Goal: Information Seeking & Learning: Check status

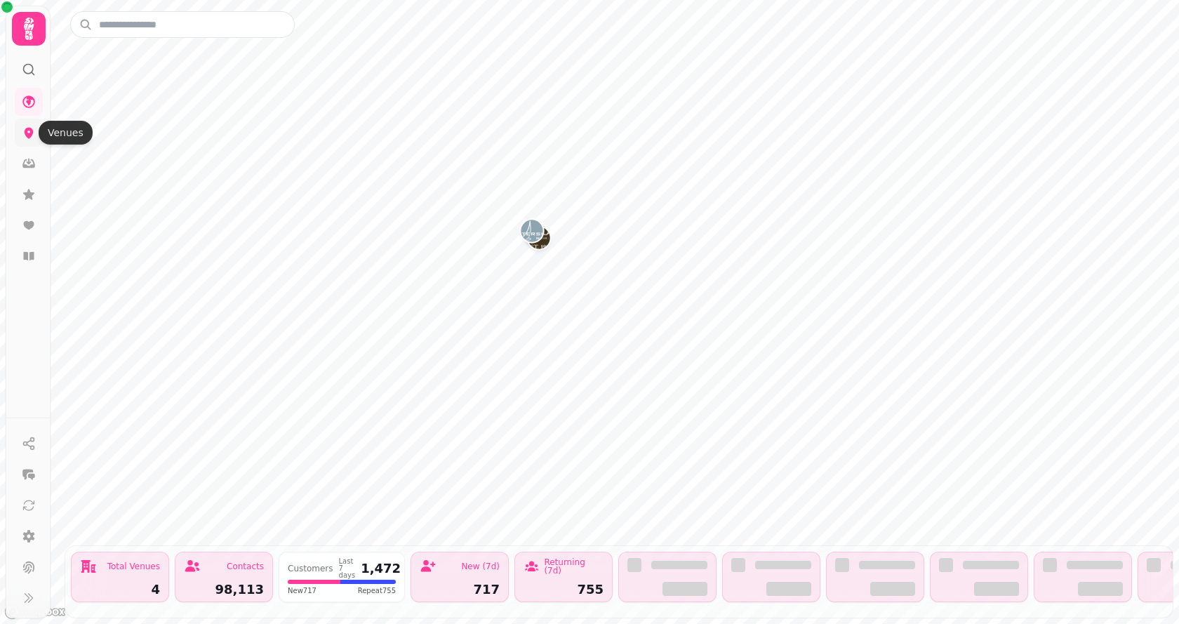
click at [27, 130] on icon at bounding box center [29, 133] width 9 height 11
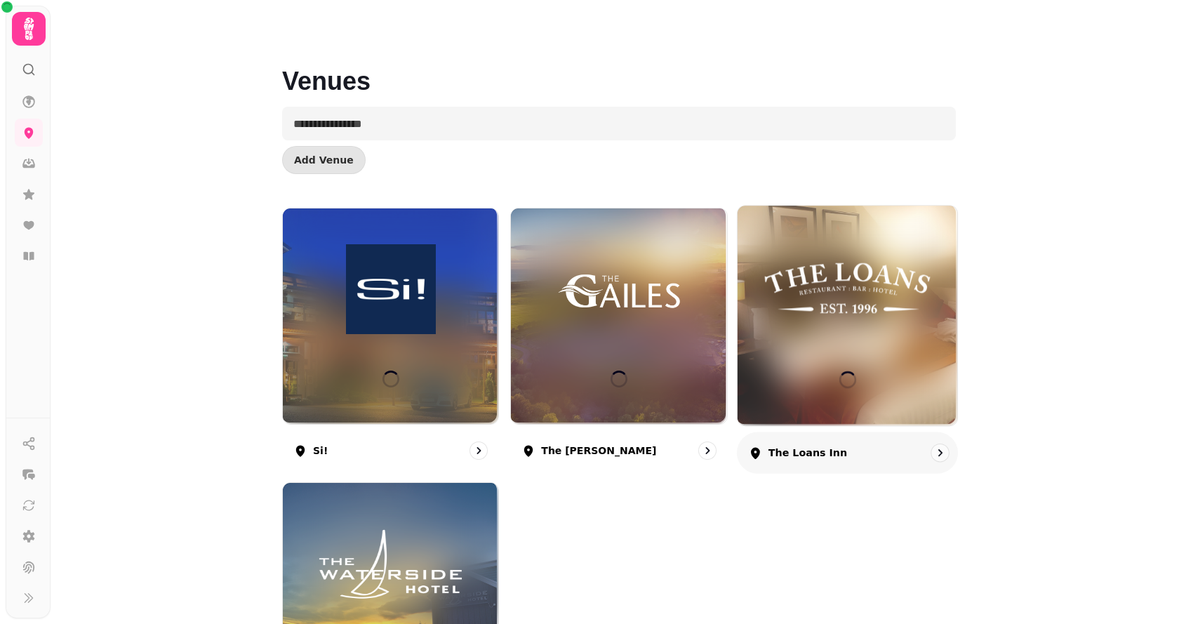
click at [872, 337] on div at bounding box center [847, 316] width 220 height 220
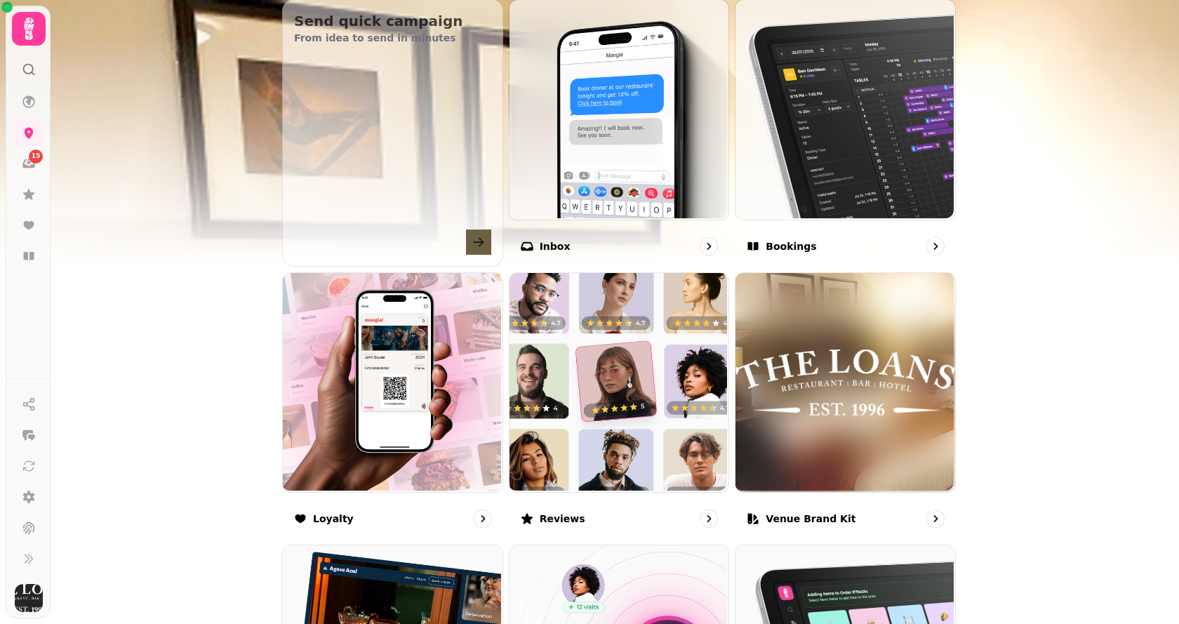
scroll to position [702, 0]
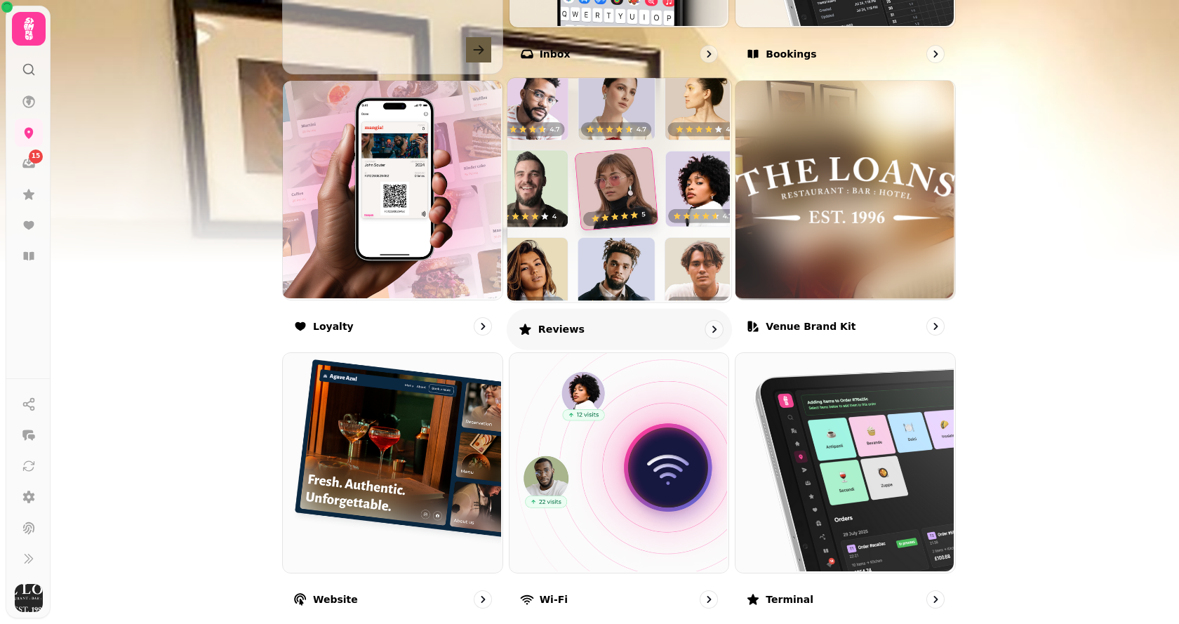
click at [615, 243] on img at bounding box center [617, 188] width 224 height 224
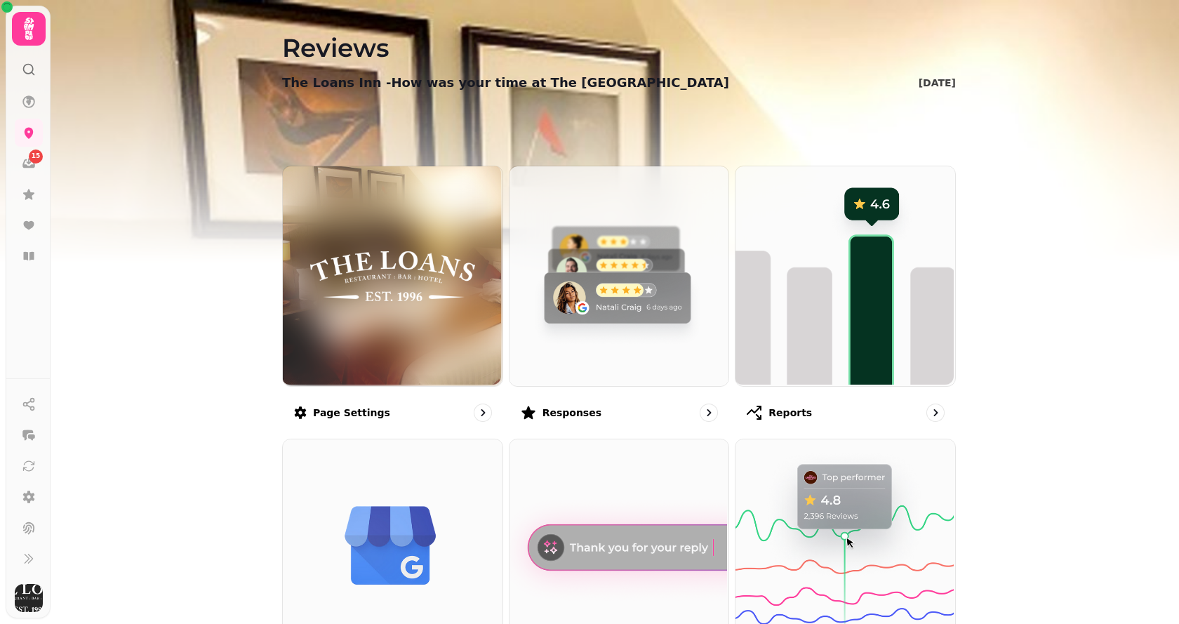
click at [615, 243] on img at bounding box center [618, 275] width 220 height 220
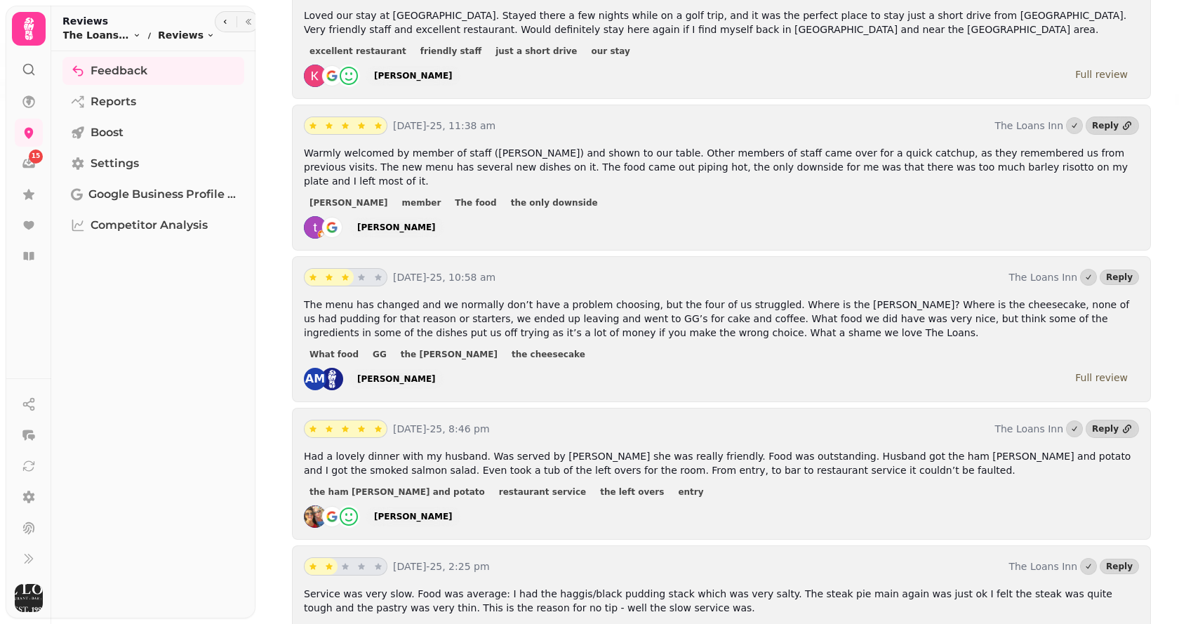
scroll to position [772, 0]
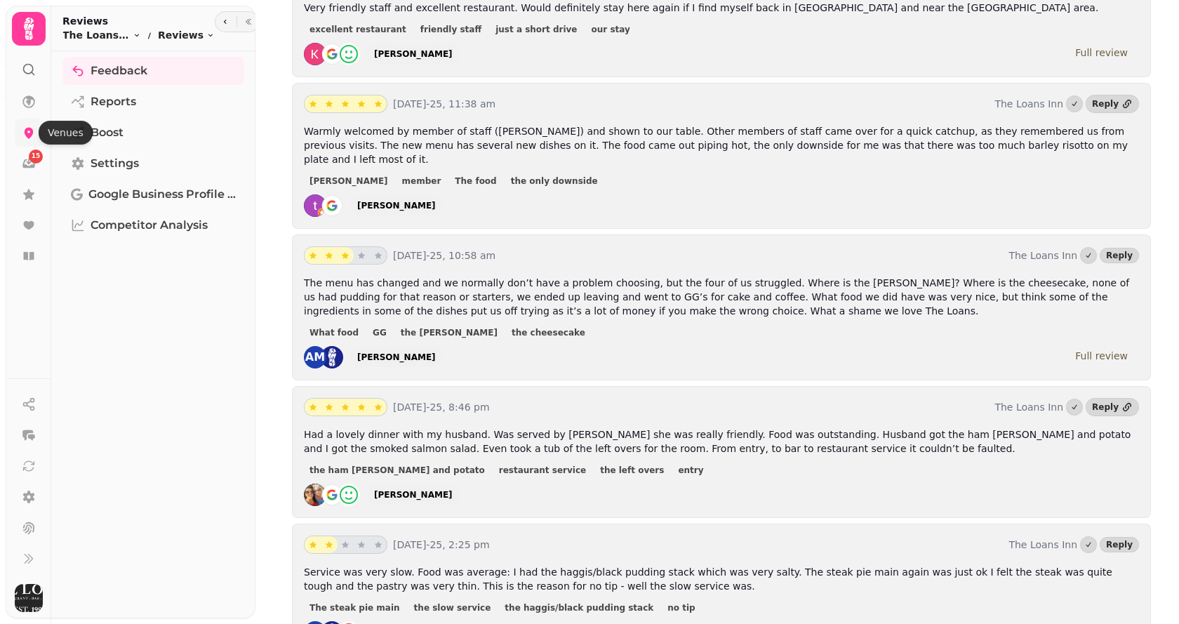
click at [29, 128] on icon at bounding box center [29, 133] width 9 height 11
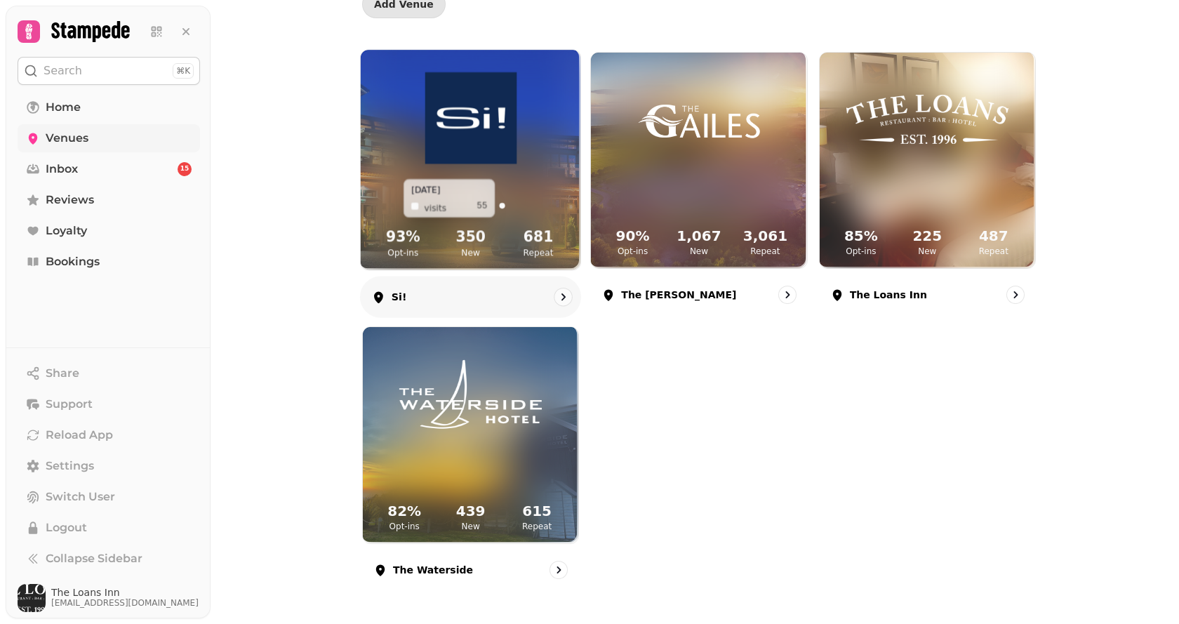
scroll to position [156, 0]
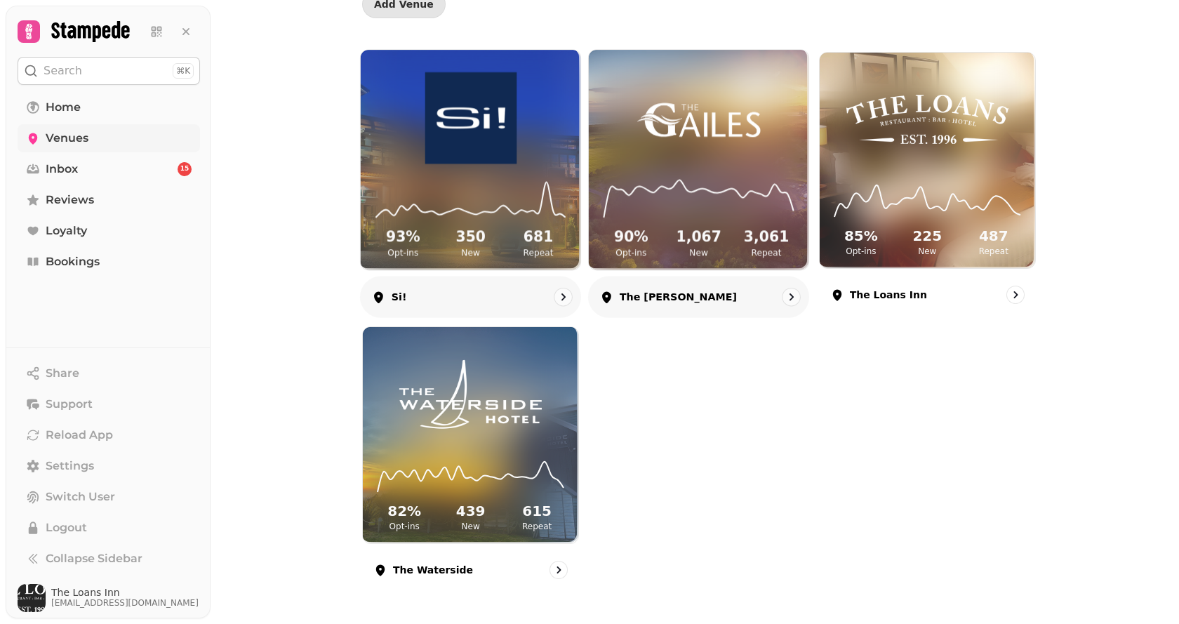
click at [686, 158] on img at bounding box center [698, 118] width 165 height 92
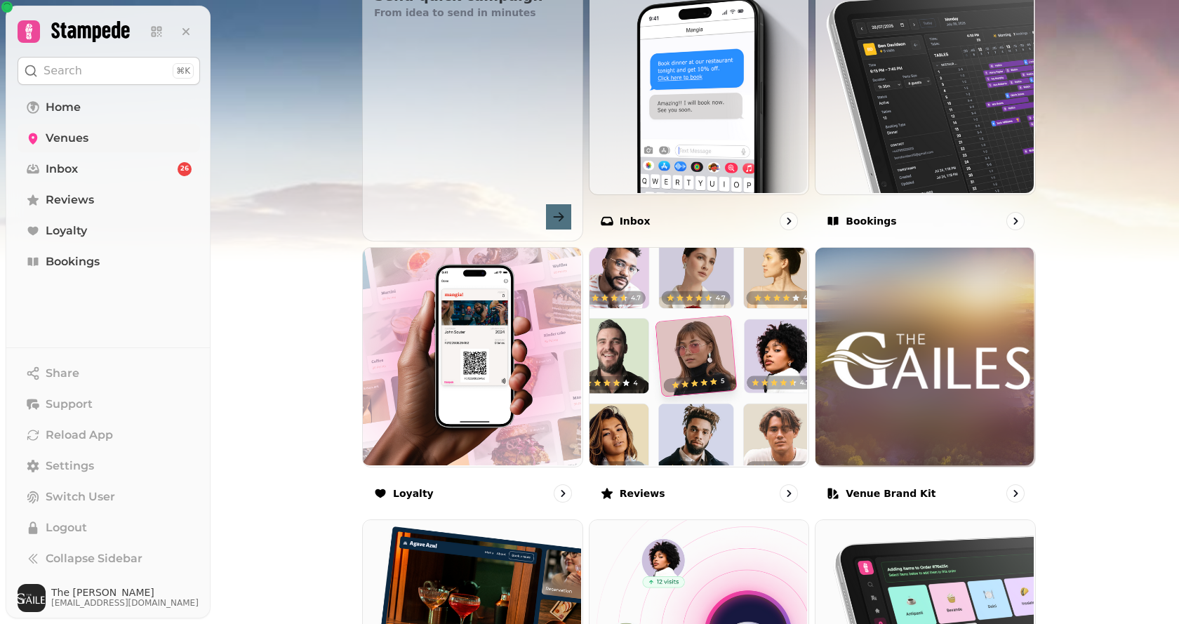
scroll to position [702, 0]
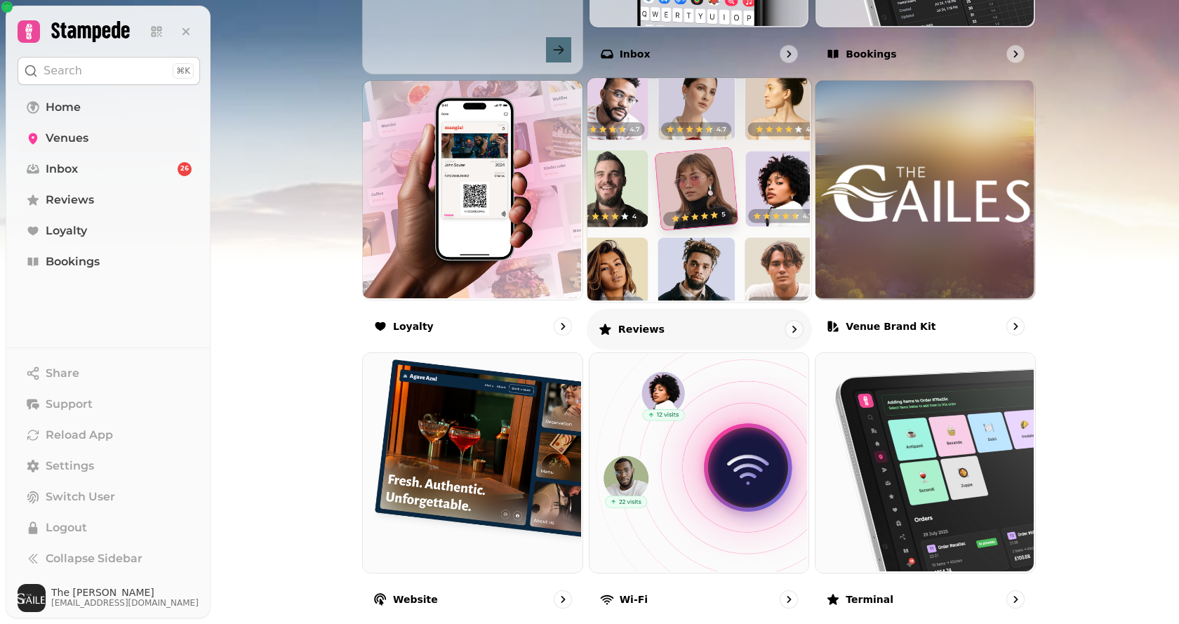
click at [686, 222] on img at bounding box center [697, 188] width 224 height 224
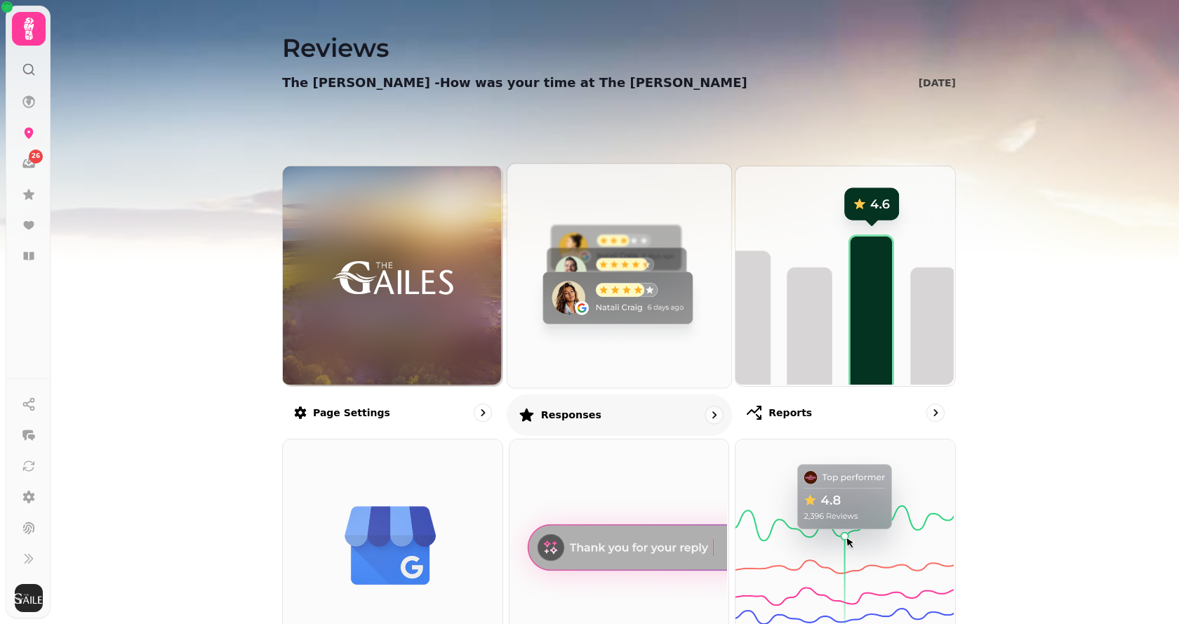
click at [627, 264] on img at bounding box center [617, 274] width 224 height 224
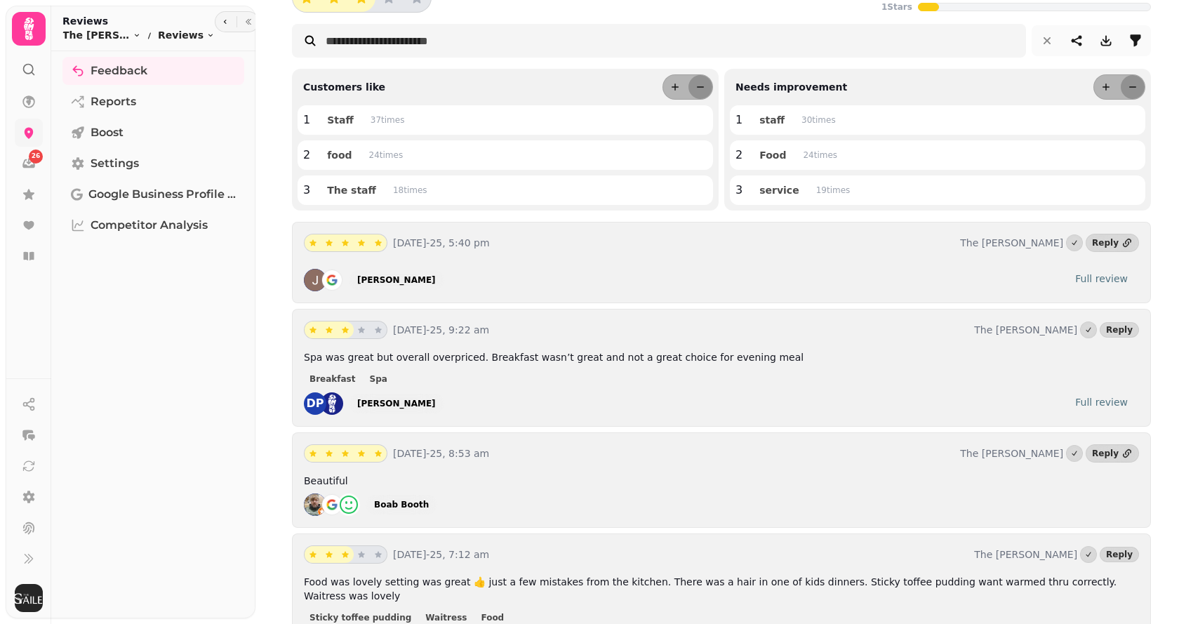
scroll to position [351, 0]
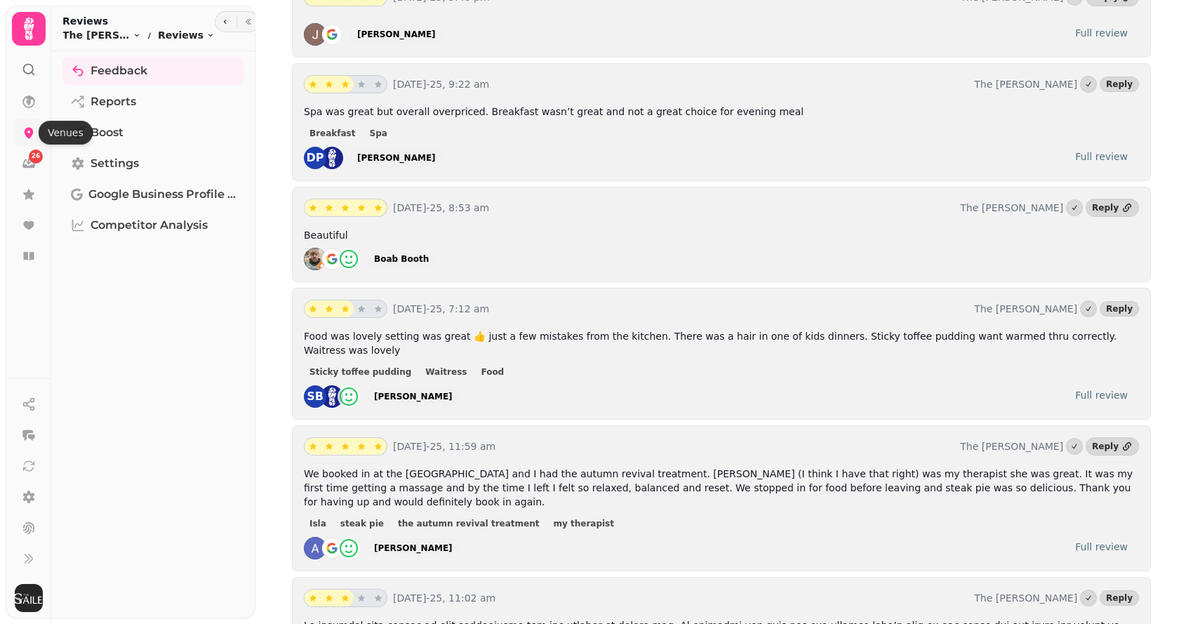
click at [34, 127] on icon at bounding box center [29, 133] width 14 height 14
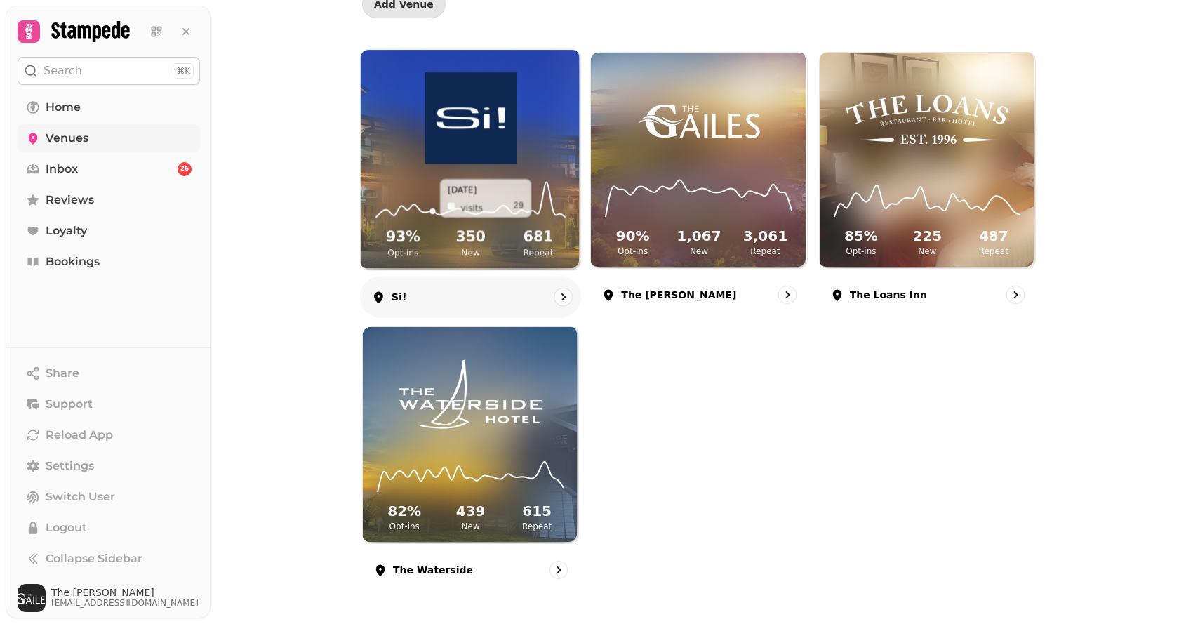
scroll to position [156, 0]
click at [490, 150] on img at bounding box center [470, 118] width 165 height 92
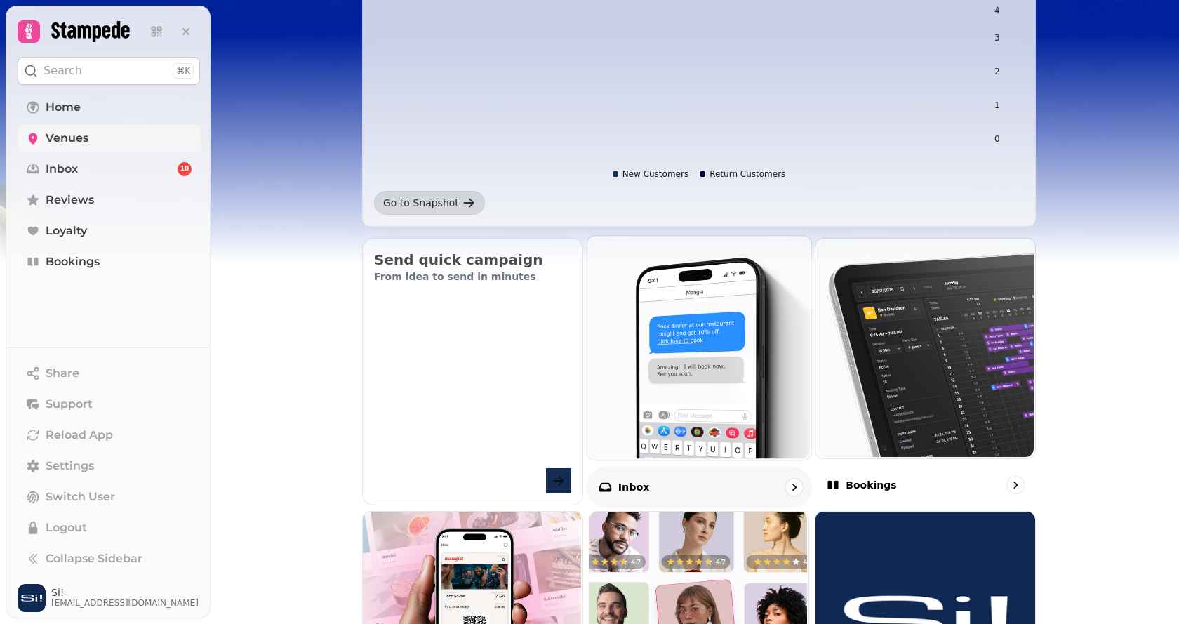
scroll to position [281, 0]
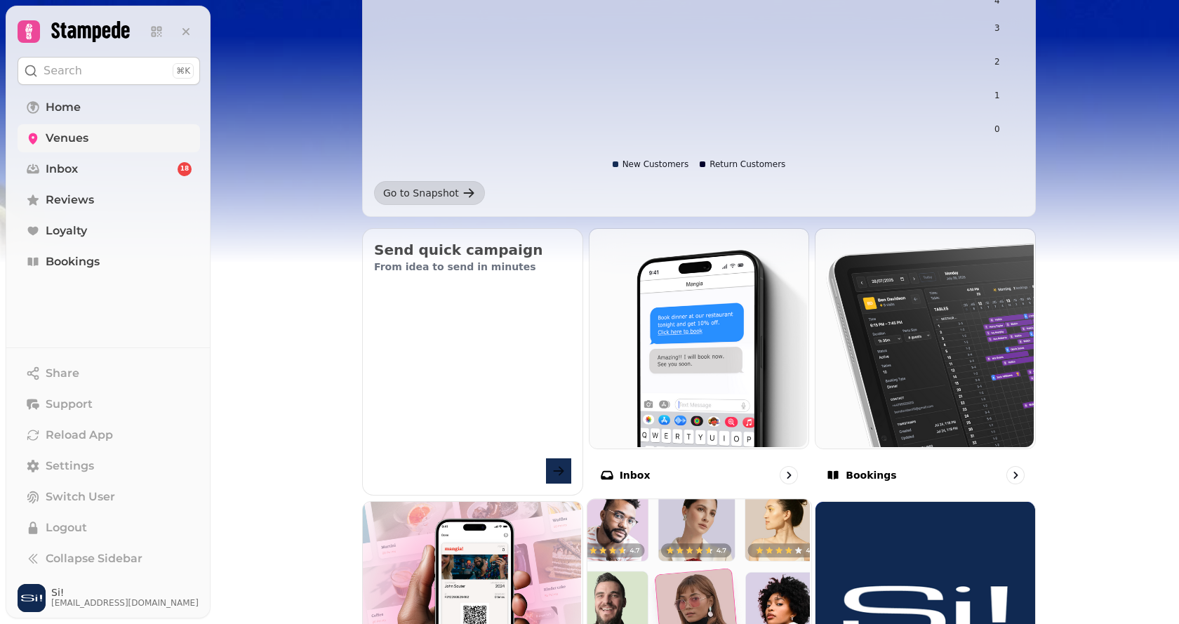
click at [673, 535] on img at bounding box center [697, 609] width 224 height 224
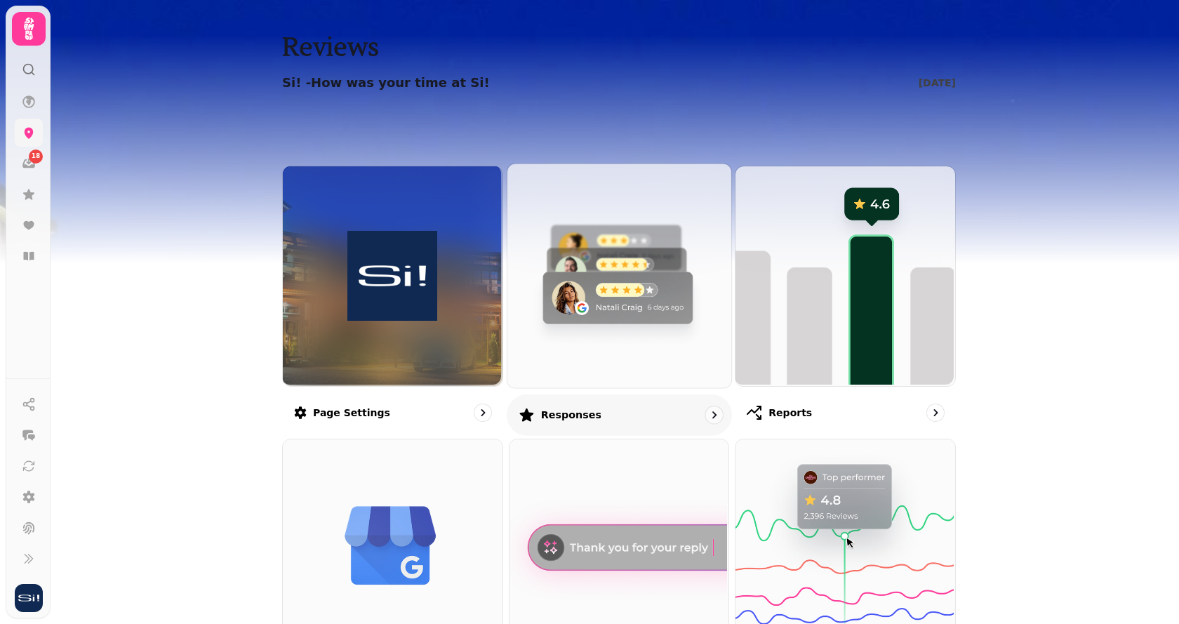
click at [620, 324] on img at bounding box center [617, 274] width 224 height 224
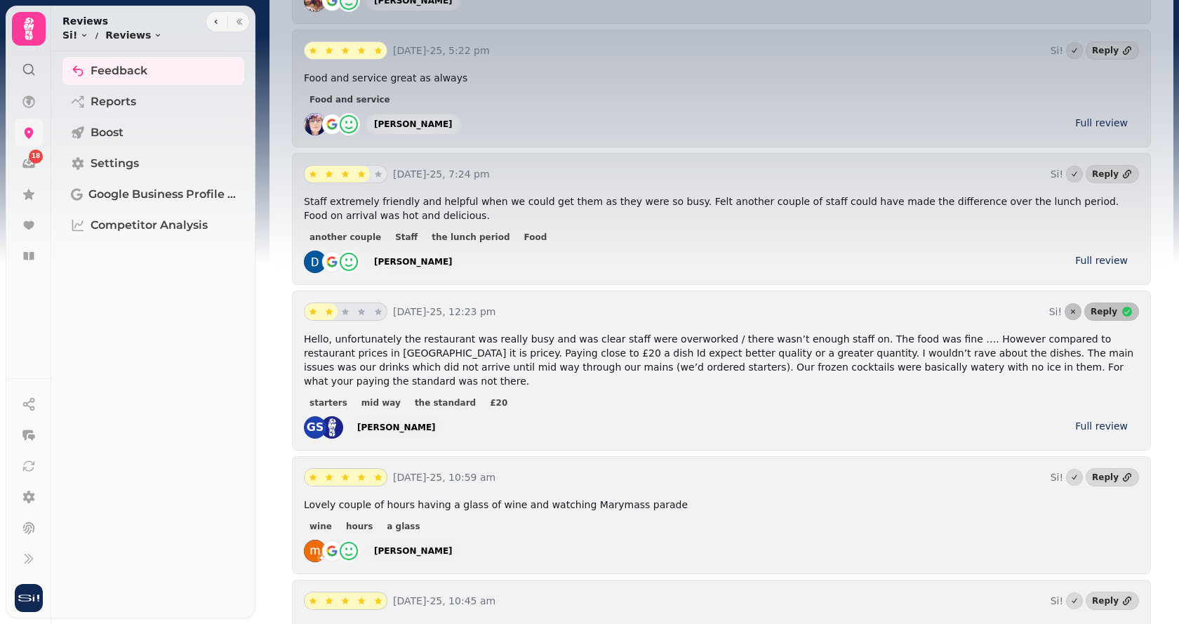
scroll to position [491, 0]
